Goal: Information Seeking & Learning: Learn about a topic

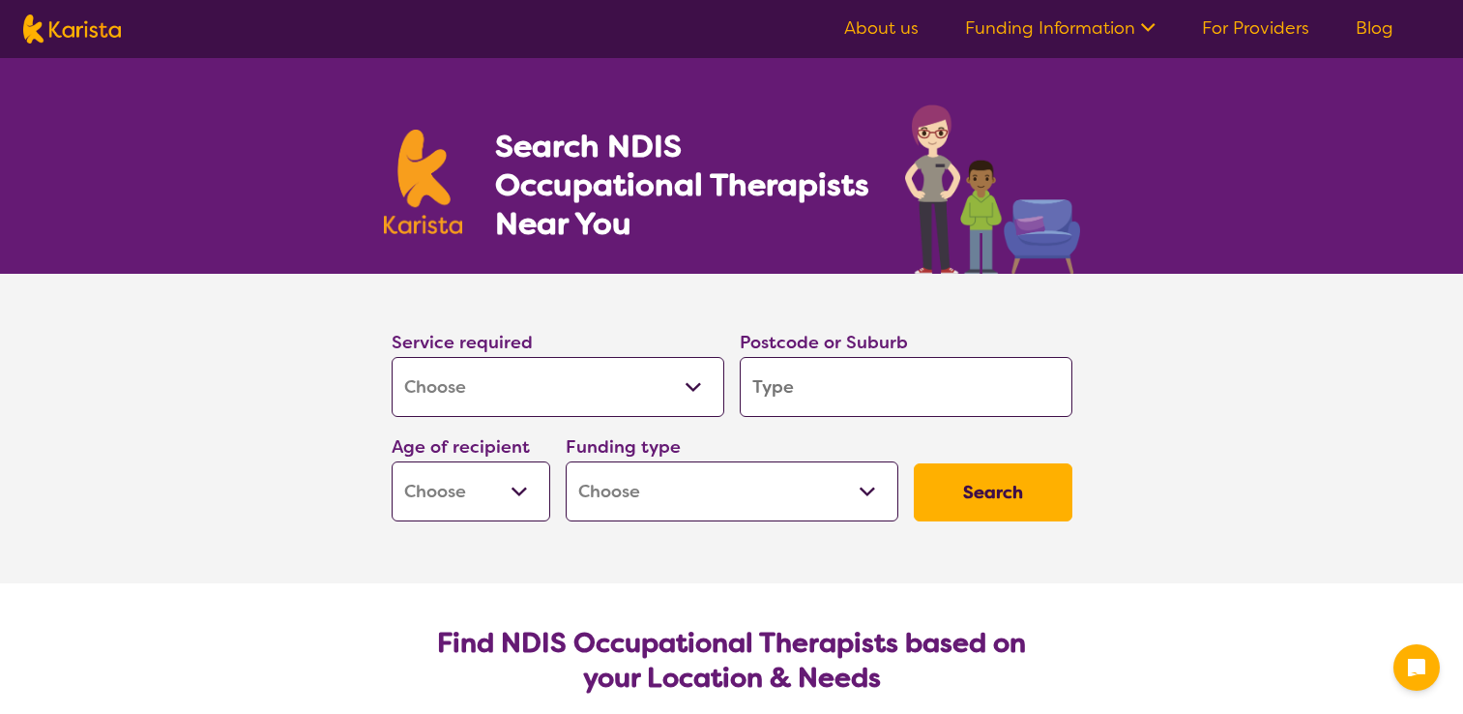
select select "[MEDICAL_DATA]"
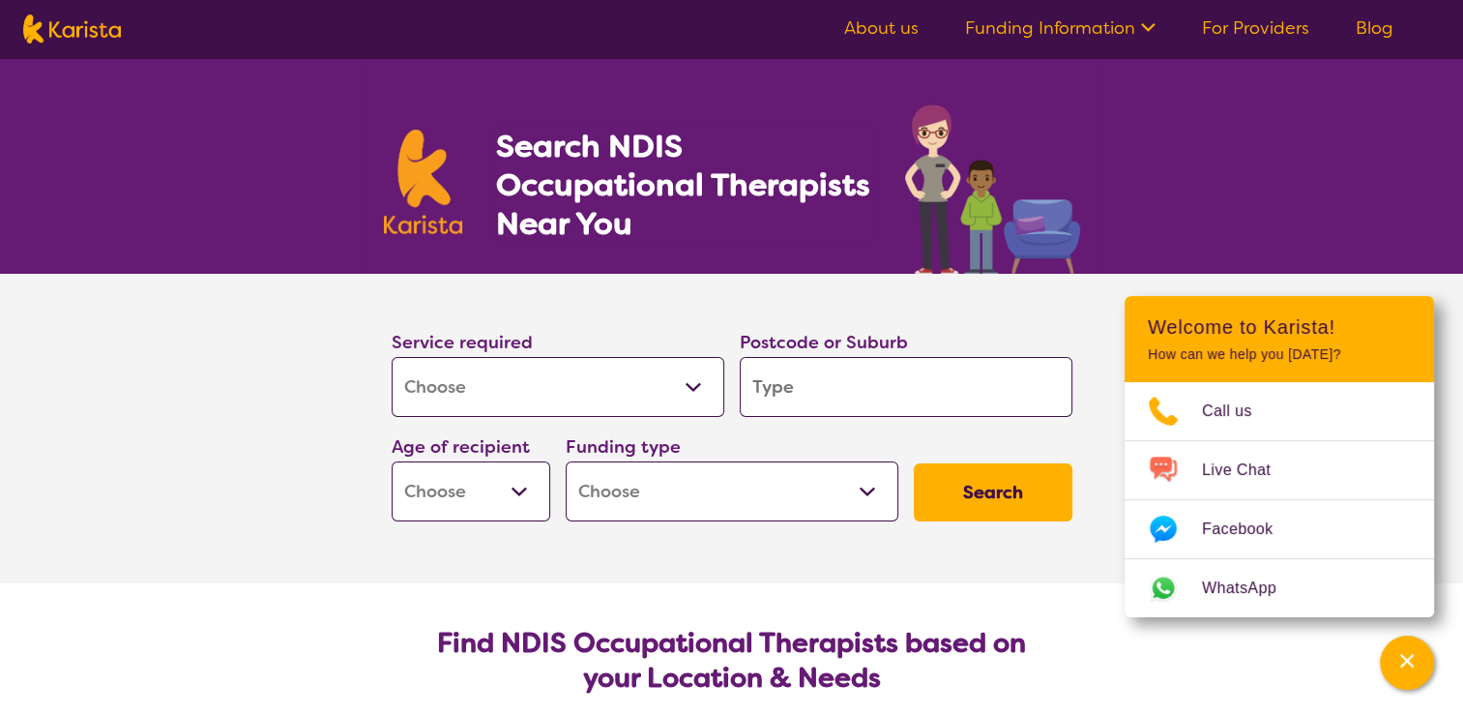
click at [808, 393] on input "search" at bounding box center [906, 387] width 333 height 60
type input "2"
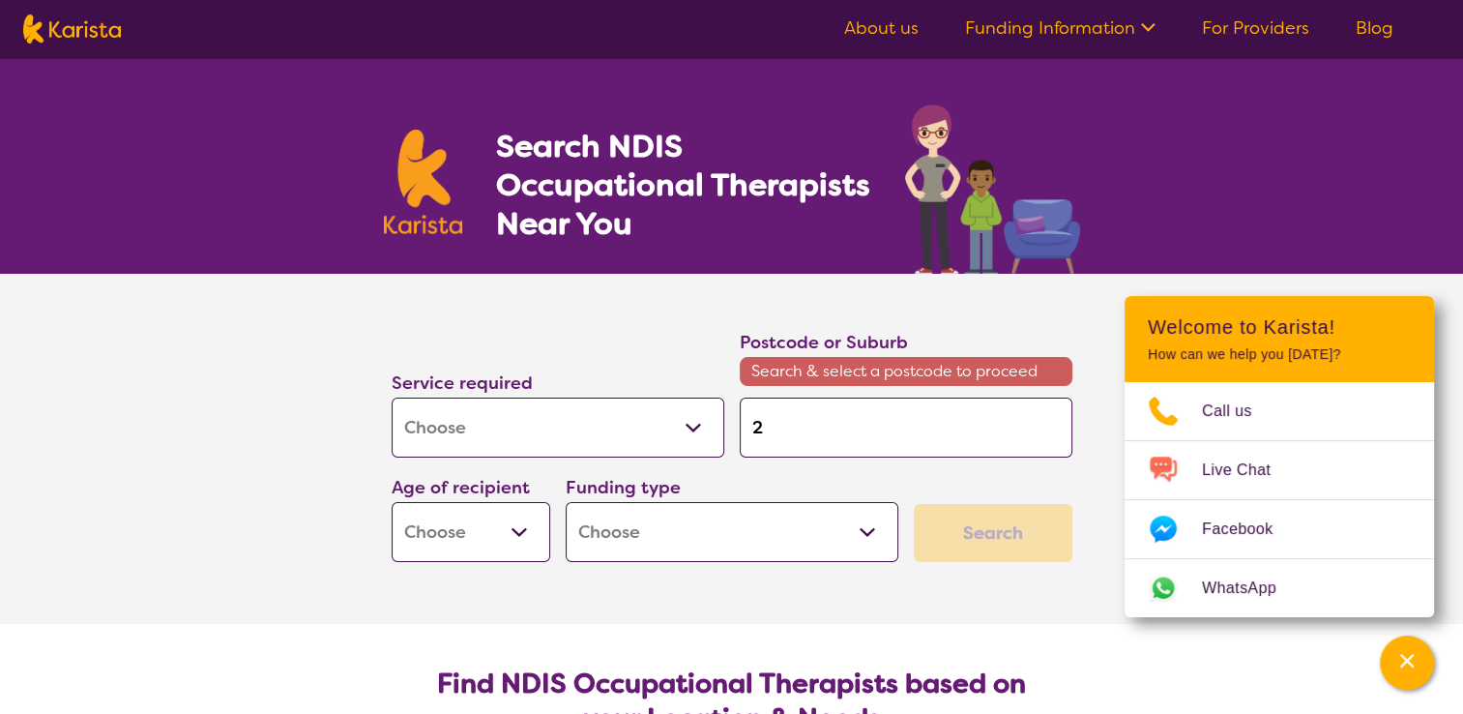
type input "27"
type input "277"
type input "2770"
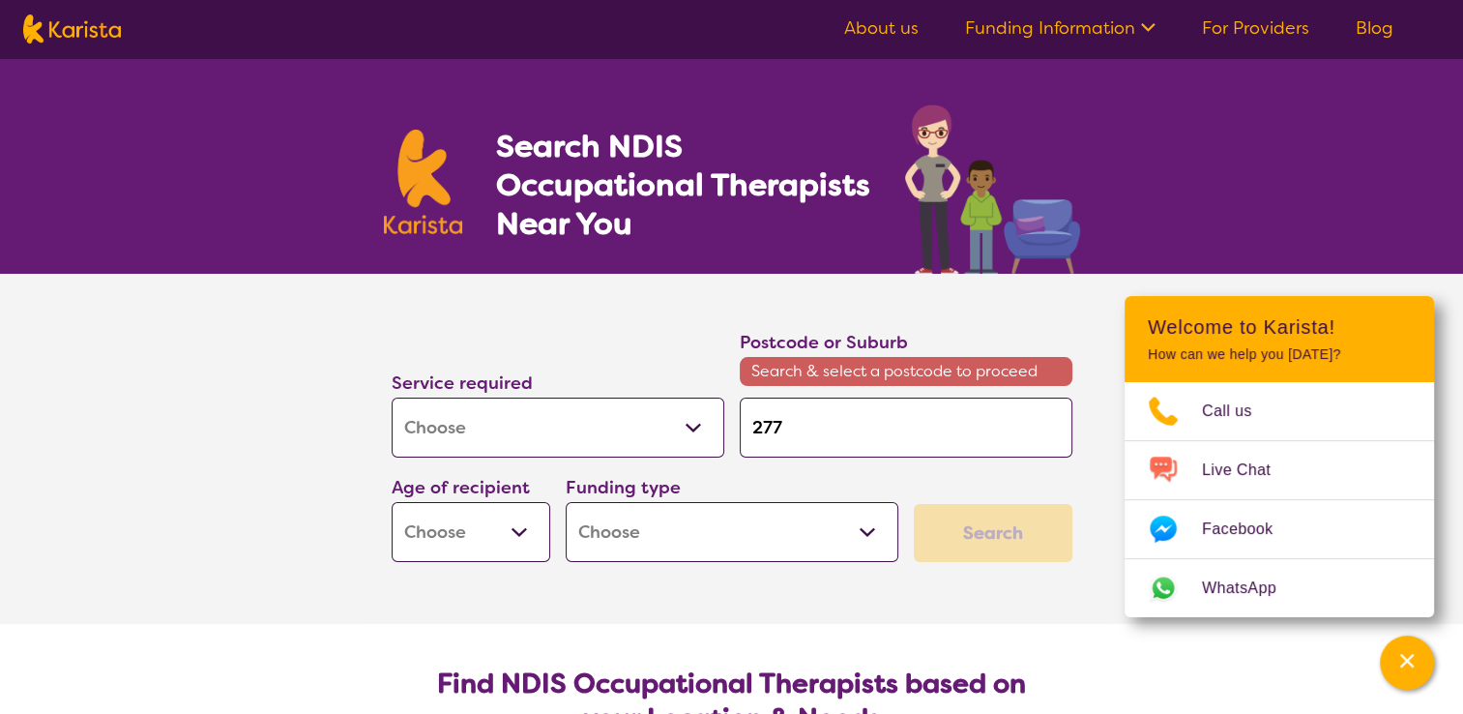
type input "2770"
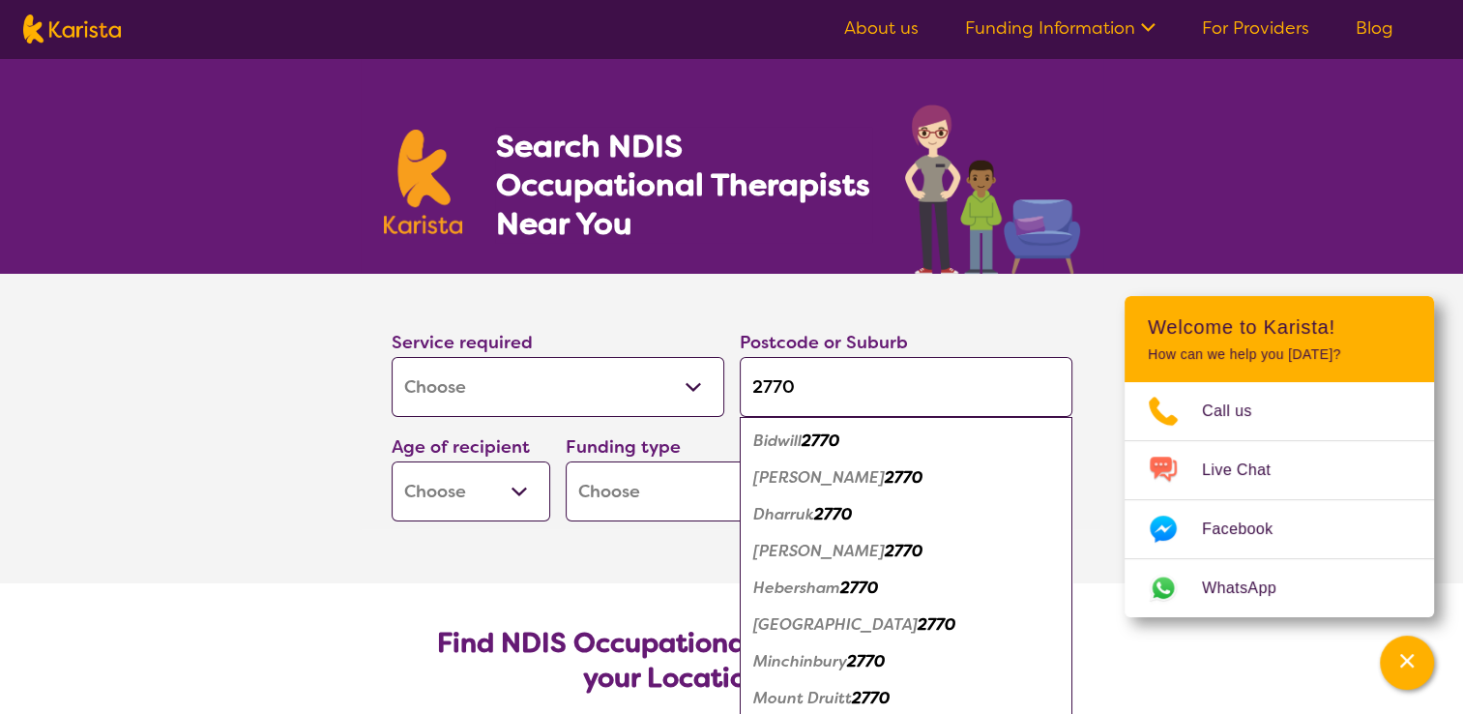
type input "2770"
click at [885, 480] on em "2770" at bounding box center [904, 477] width 38 height 20
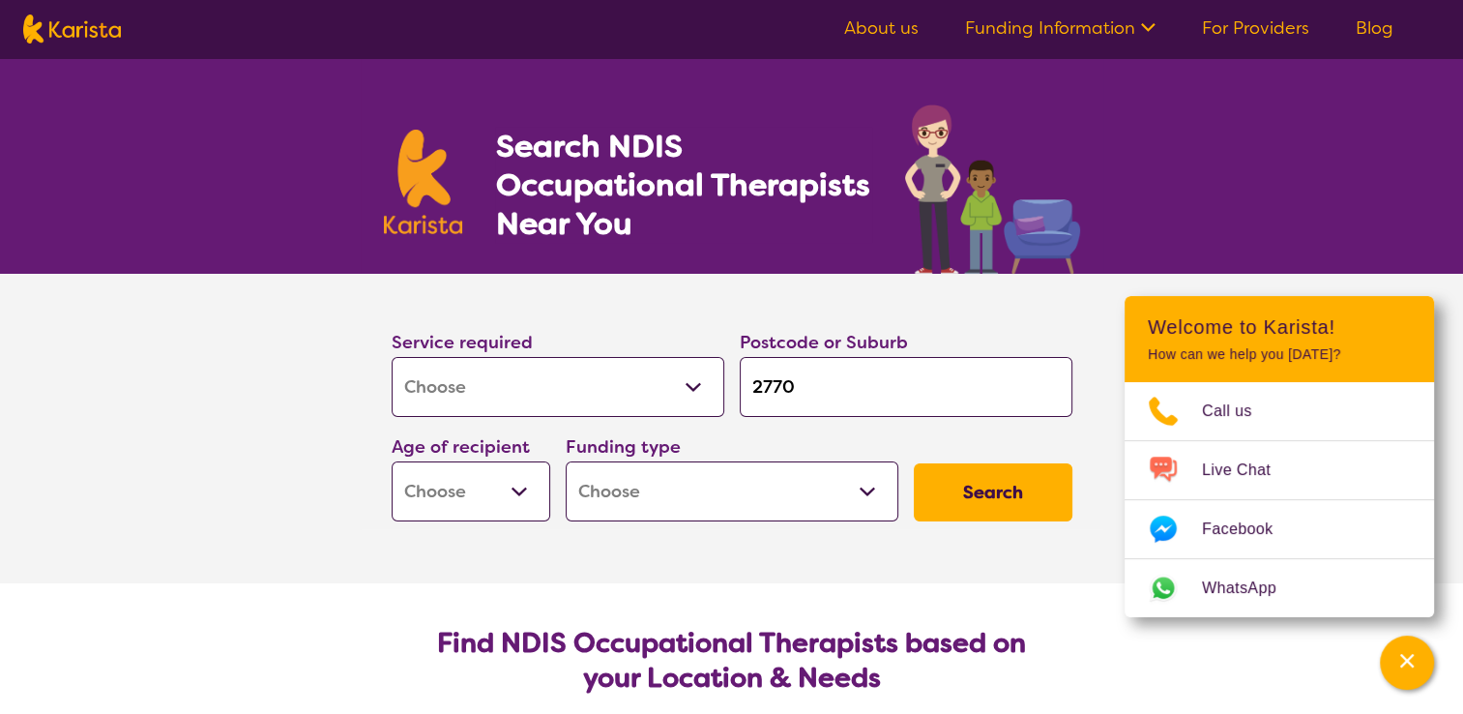
click at [515, 501] on select "Early Childhood - 0 to 9 Child - 10 to 11 Adolescent - 12 to 17 Adult - 18 to 6…" at bounding box center [471, 491] width 159 height 60
select select "EC"
click at [392, 461] on select "Early Childhood - 0 to 9 Child - 10 to 11 Adolescent - 12 to 17 Adult - 18 to 6…" at bounding box center [471, 491] width 159 height 60
select select "EC"
click at [786, 499] on select "Home Care Package (HCP) National Disability Insurance Scheme (NDIS) I don't know" at bounding box center [732, 491] width 333 height 60
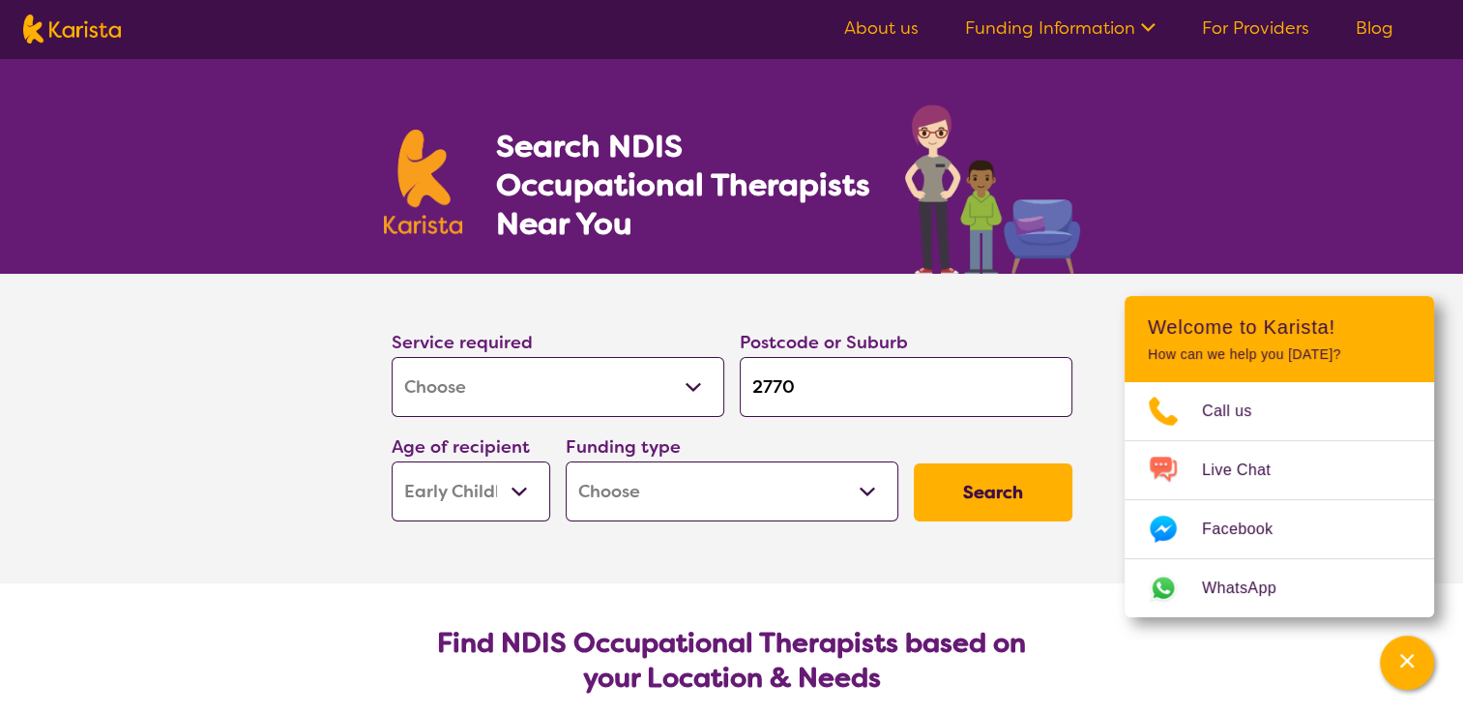
select select "NDIS"
click at [566, 461] on select "Home Care Package (HCP) National Disability Insurance Scheme (NDIS) I don't know" at bounding box center [732, 491] width 333 height 60
select select "NDIS"
click at [948, 520] on button "Search" at bounding box center [993, 492] width 159 height 58
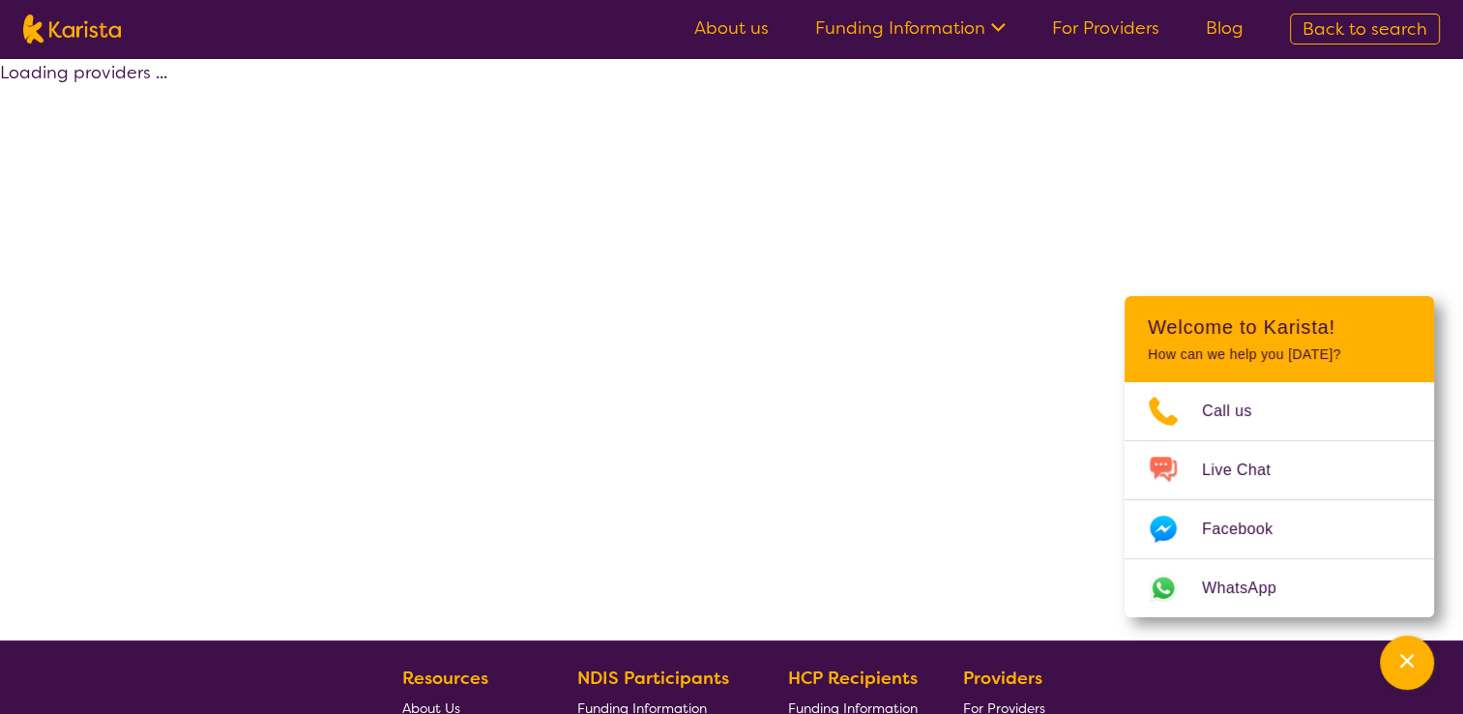
select select "by_score"
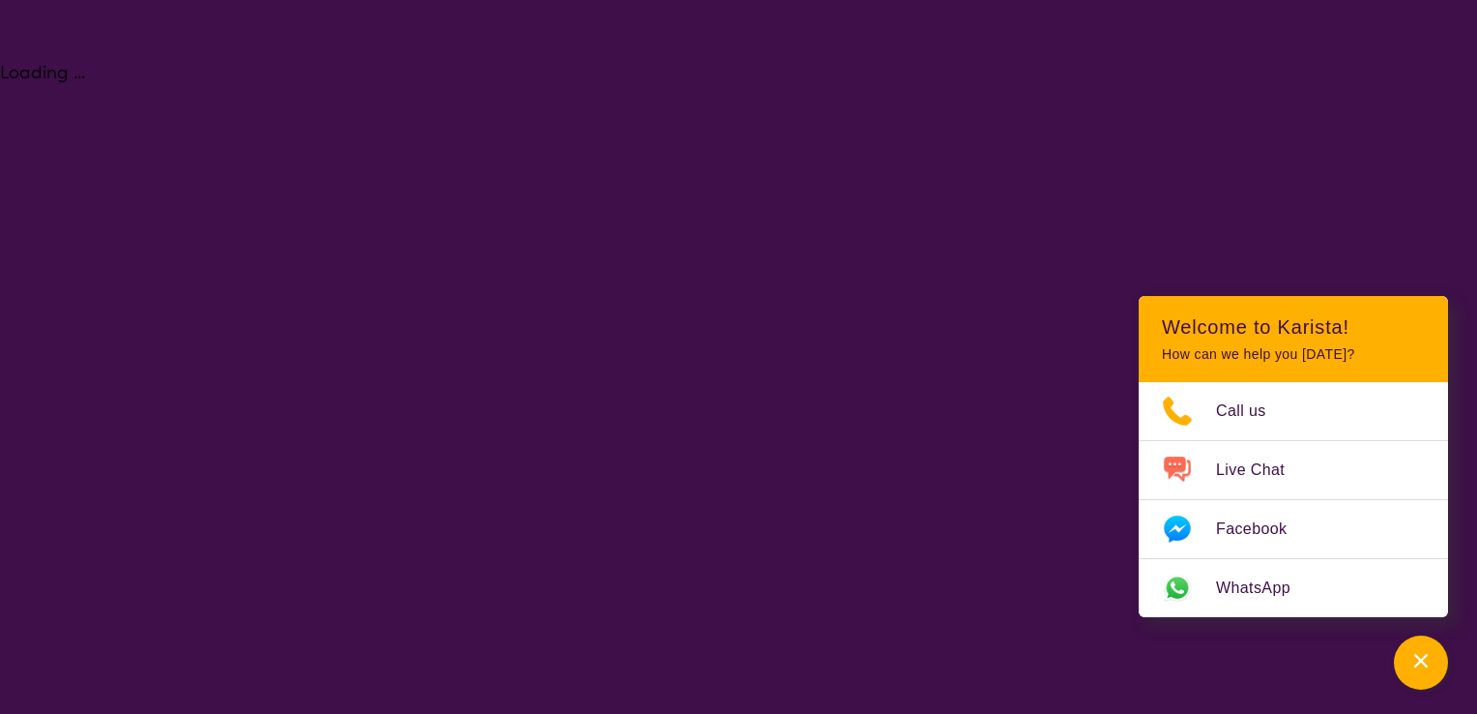
select select "[MEDICAL_DATA]"
select select "EC"
select select "NDIS"
select select "[MEDICAL_DATA]"
select select "EC"
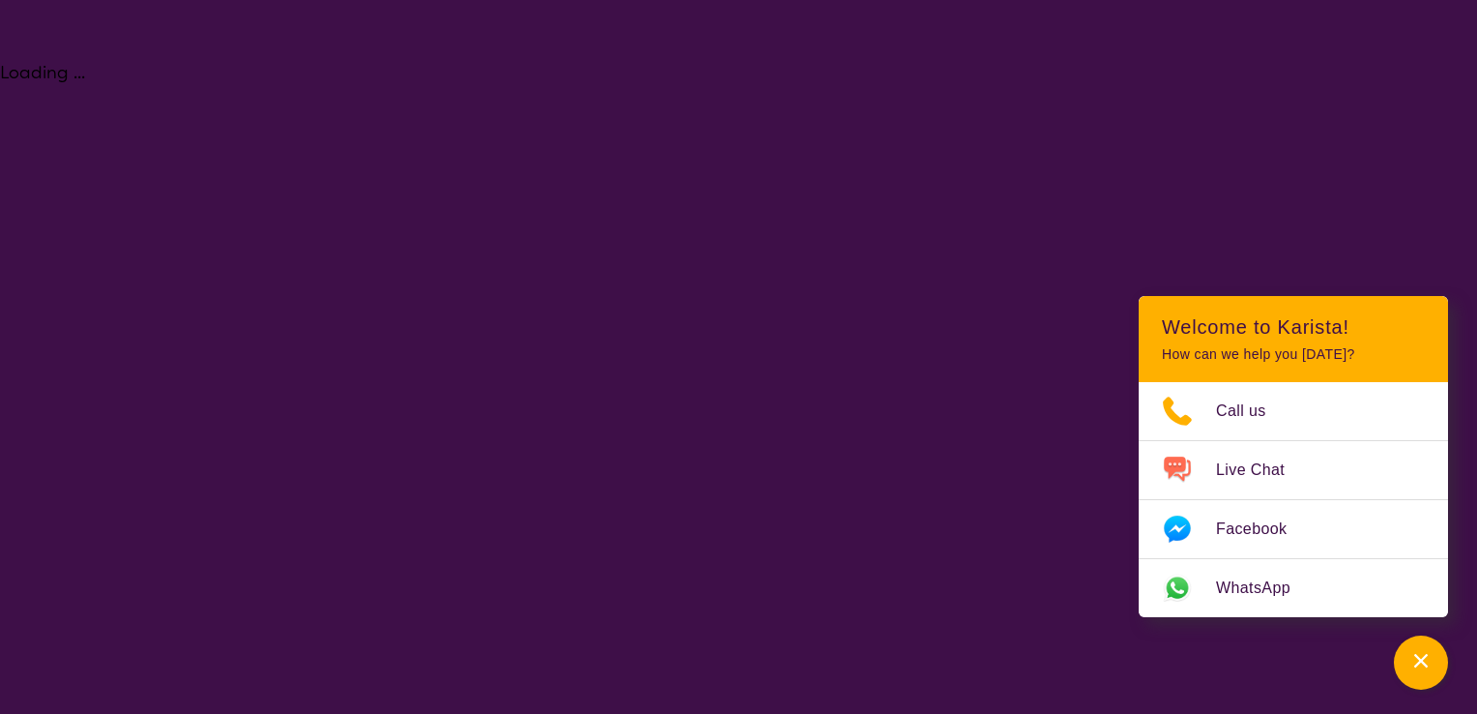
select select "NDIS"
